Goal: Find specific page/section: Find specific page/section

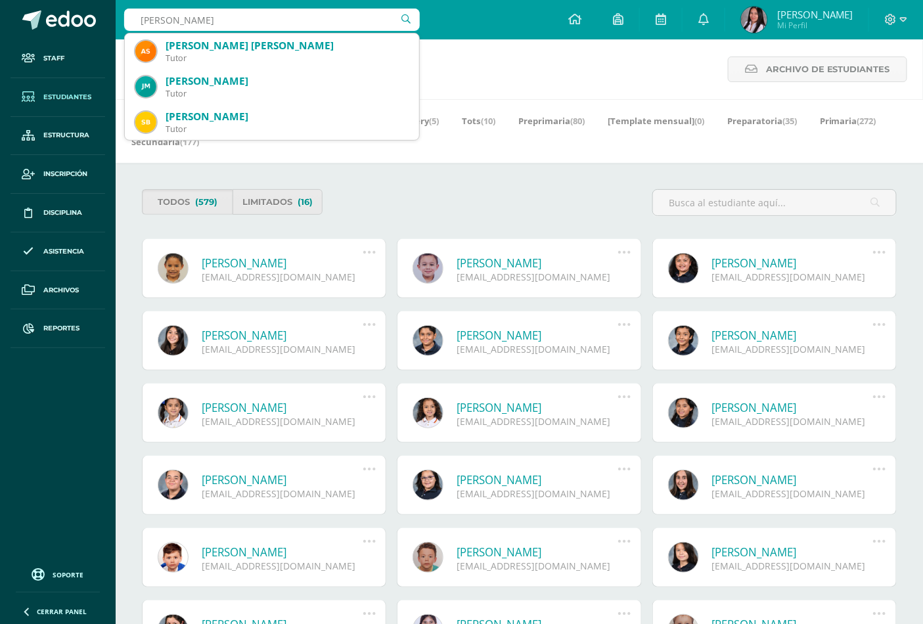
click at [221, 13] on input "ASTRID SEGURA" at bounding box center [272, 20] width 296 height 22
type input "SEGURA SEGURA"
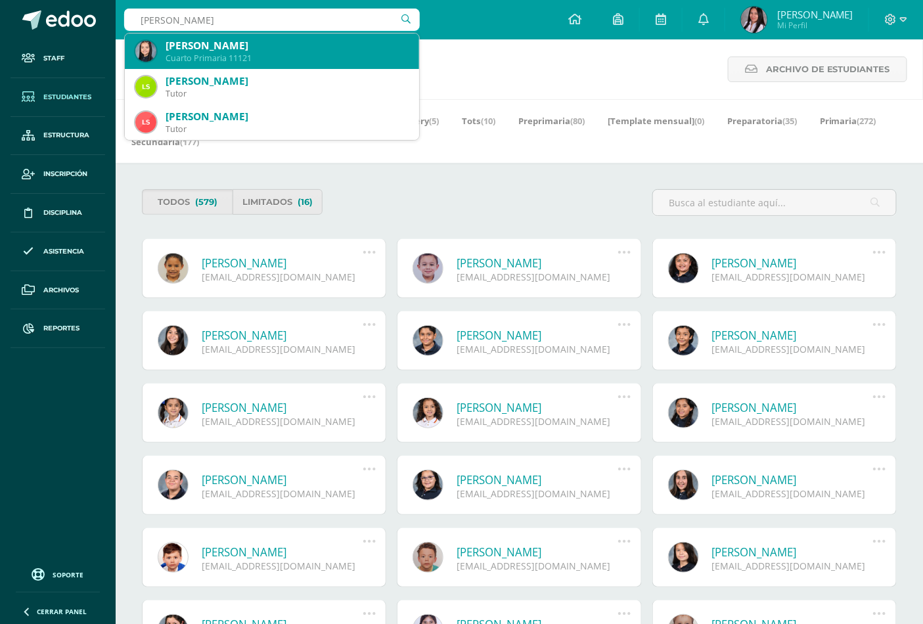
click at [237, 41] on div "Sophie Natalia Segura Segura" at bounding box center [287, 46] width 243 height 14
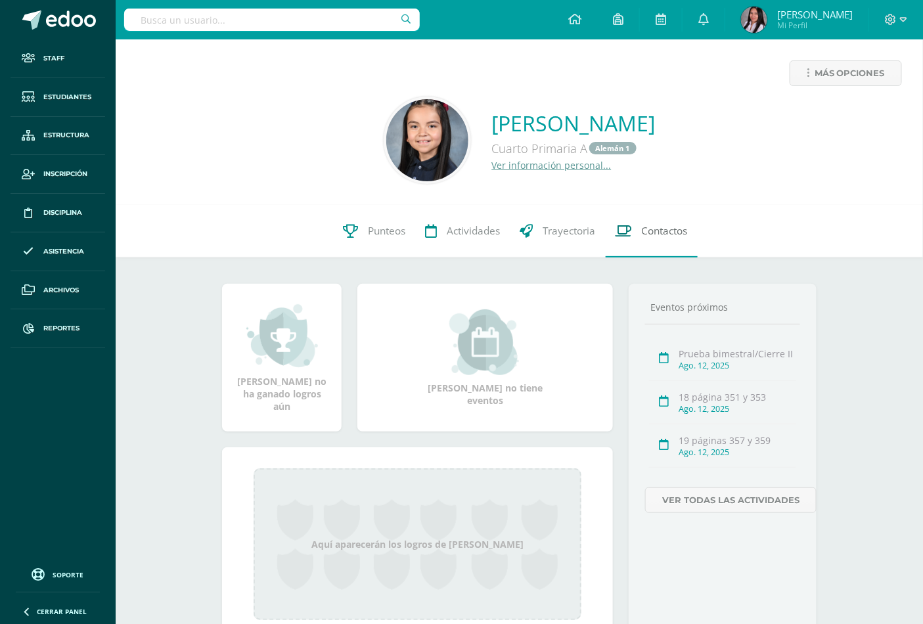
click at [644, 223] on link "Contactos" at bounding box center [652, 231] width 92 height 53
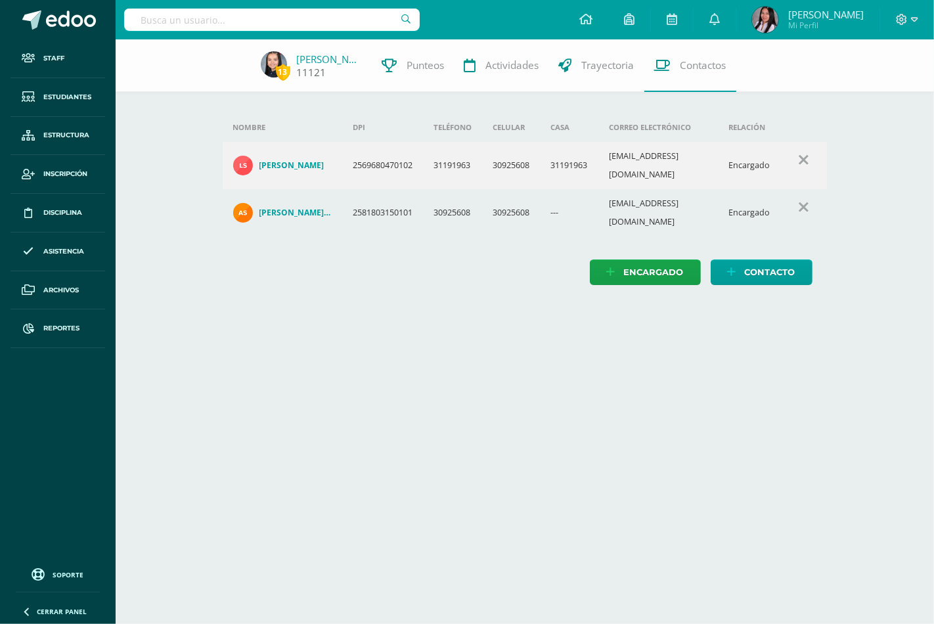
click at [340, 56] on link "[PERSON_NAME]" at bounding box center [330, 59] width 66 height 13
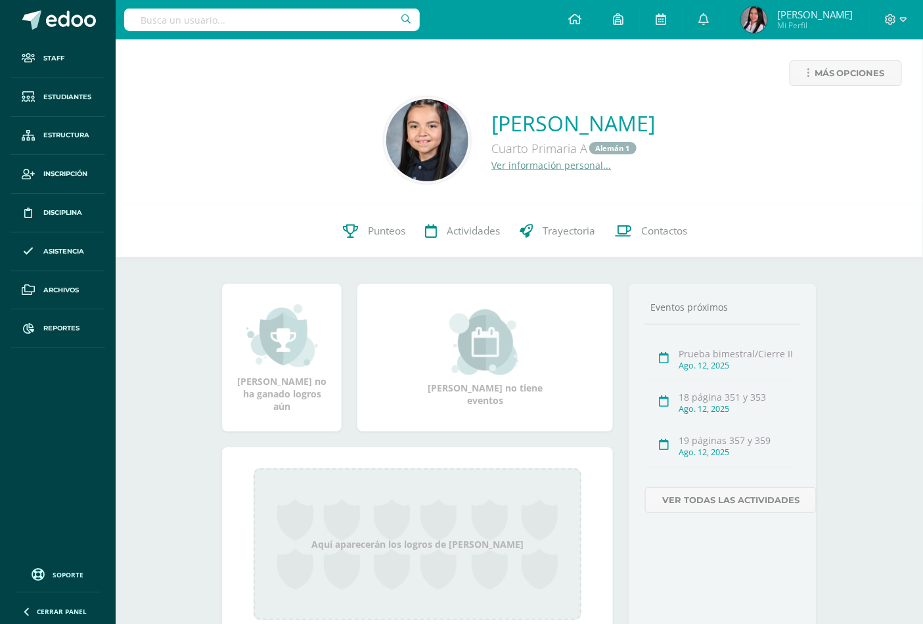
click at [512, 167] on link "Ver información personal..." at bounding box center [552, 165] width 120 height 12
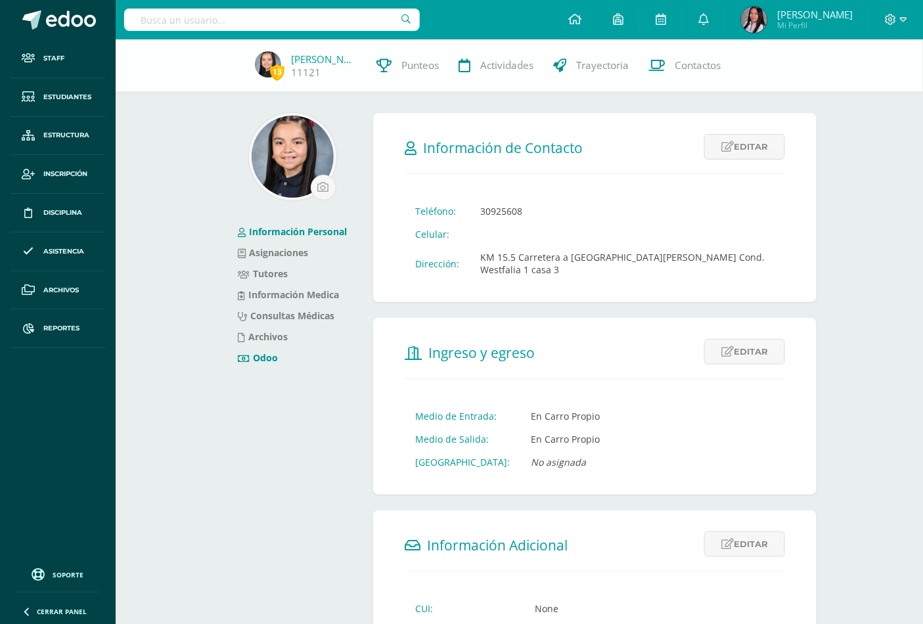
click at [261, 364] on li "Odoo" at bounding box center [292, 357] width 109 height 21
click at [263, 358] on link "Odoo" at bounding box center [258, 357] width 40 height 12
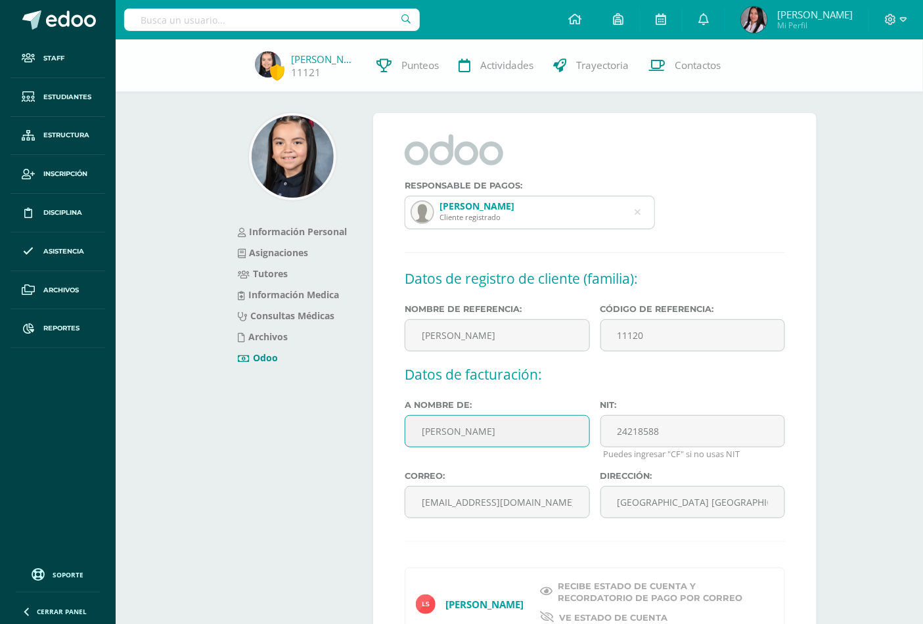
drag, startPoint x: 417, startPoint y: 434, endPoint x: 535, endPoint y: 441, distance: 117.8
click at [535, 441] on input "[PERSON_NAME]" at bounding box center [497, 431] width 185 height 32
click at [47, 90] on link "Estudiantes" at bounding box center [58, 97] width 95 height 39
